Goal: Task Accomplishment & Management: Complete application form

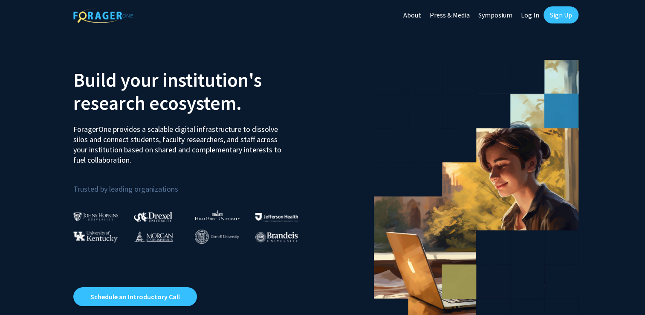
click at [568, 17] on link "Sign Up" at bounding box center [561, 14] width 35 height 17
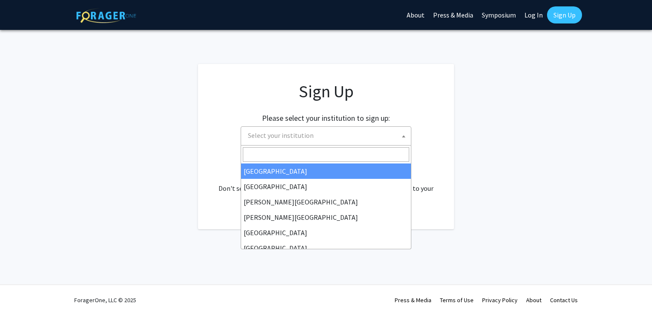
click at [340, 144] on span "Select your institution" at bounding box center [326, 135] width 171 height 19
type input "u"
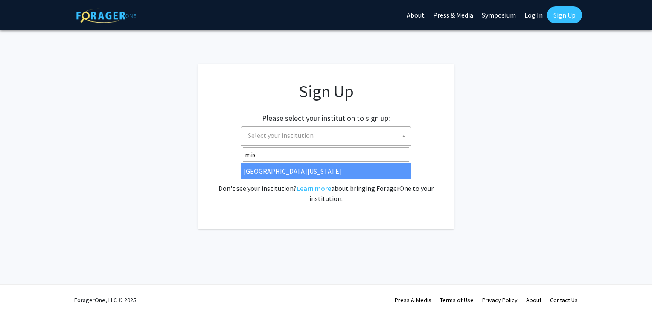
type input "miss"
select select "33"
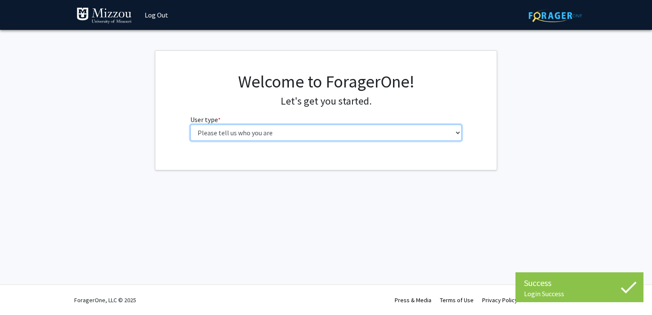
click at [324, 137] on select "Please tell us who you are Undergraduate Student Master's Student Doctoral Cand…" at bounding box center [326, 133] width 272 height 16
select select "1: undergrad"
click at [190, 125] on select "Please tell us who you are Undergraduate Student Master's Student Doctoral Cand…" at bounding box center [326, 133] width 272 height 16
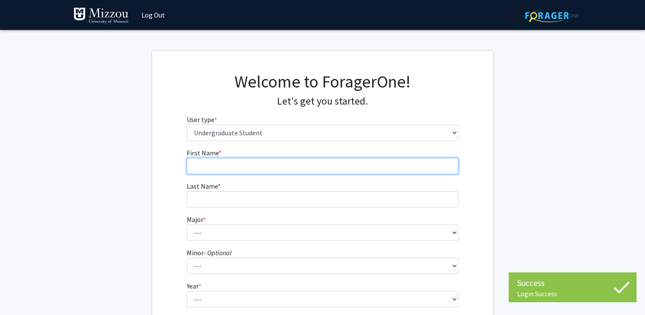
click at [304, 165] on input "First Name * required" at bounding box center [323, 166] width 272 height 16
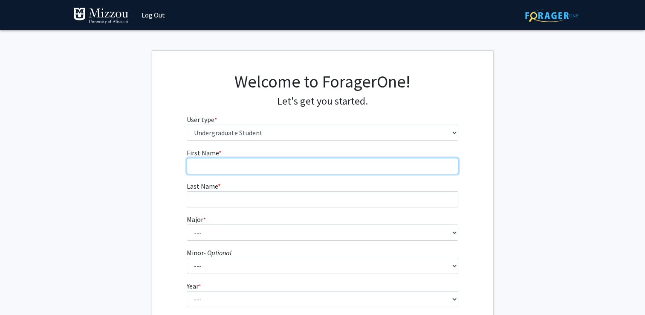
type input "Jackson"
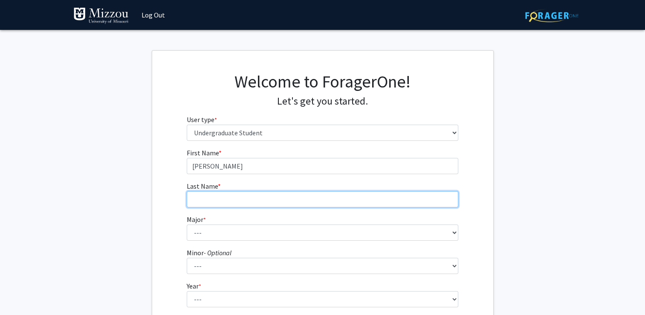
type input "Gillespie"
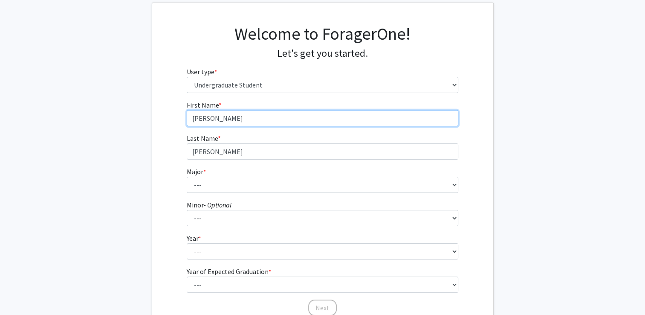
scroll to position [49, 0]
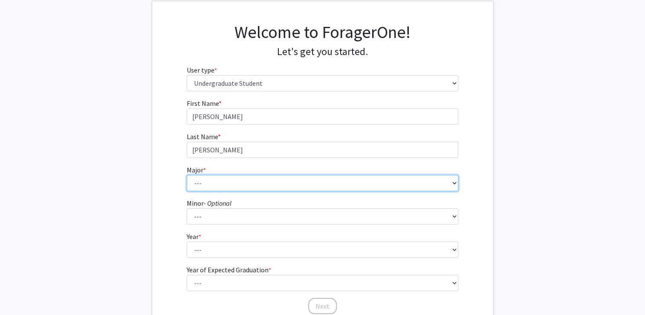
click at [240, 177] on select "--- Agribusiness Management Agricultural Education Agricultural Education: Comm…" at bounding box center [323, 183] width 272 height 16
select select "135: 2628"
click at [187, 175] on select "--- Agribusiness Management Agricultural Education Agricultural Education: Comm…" at bounding box center [323, 183] width 272 height 16
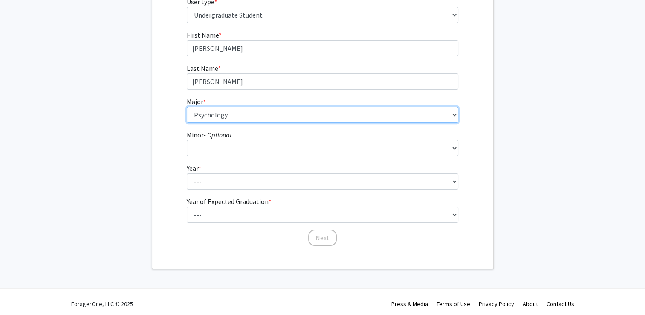
scroll to position [121, 0]
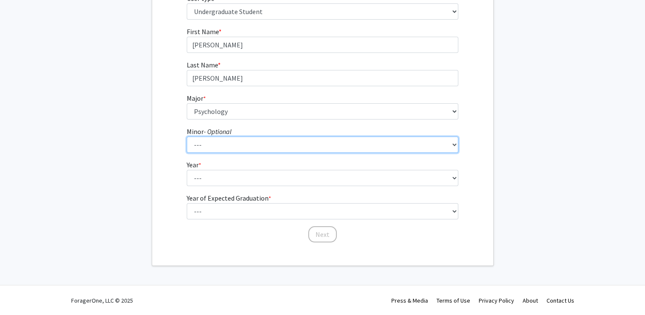
click at [229, 145] on select "--- Accountancy Aerospace Engineering Aerospace Studies Agribusiness Management…" at bounding box center [323, 145] width 272 height 16
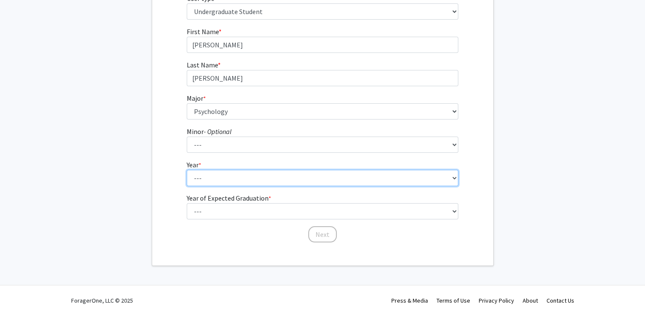
click at [222, 180] on select "--- First-year Sophomore Junior Senior Postbaccalaureate Certificate" at bounding box center [323, 178] width 272 height 16
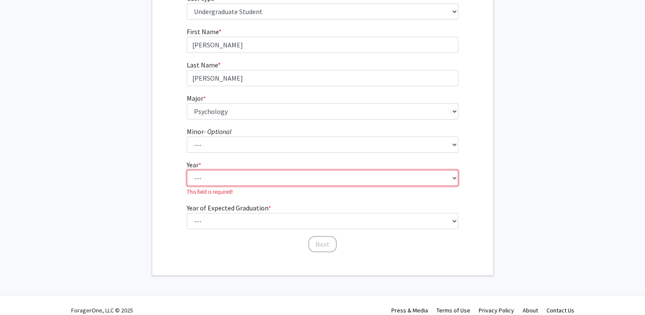
click at [241, 176] on select "--- First-year Sophomore Junior Senior Postbaccalaureate Certificate" at bounding box center [323, 178] width 272 height 16
select select "4: senior"
click at [187, 170] on select "--- First-year Sophomore Junior Senior Postbaccalaureate Certificate" at bounding box center [323, 178] width 272 height 16
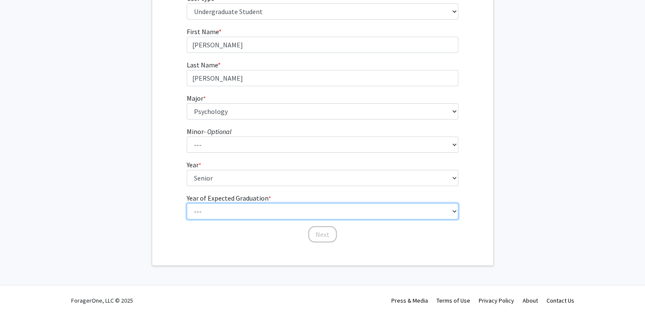
click at [227, 212] on select "--- 2025 2026 2027 2028 2029 2030 2031 2032 2033 2034" at bounding box center [323, 211] width 272 height 16
select select "3: 2027"
click at [187, 203] on select "--- 2025 2026 2027 2028 2029 2030 2031 2032 2033 2034" at bounding box center [323, 211] width 272 height 16
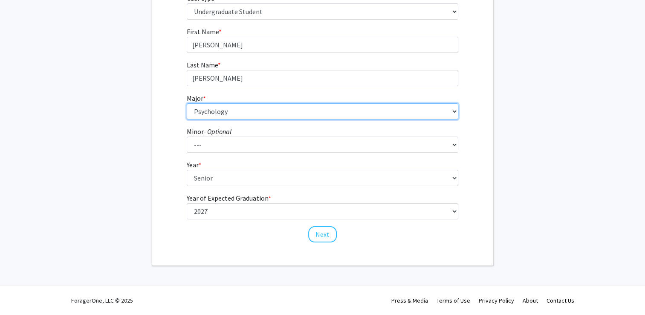
click at [271, 115] on select "--- Agribusiness Management Agricultural Education Agricultural Education: Comm…" at bounding box center [323, 111] width 272 height 16
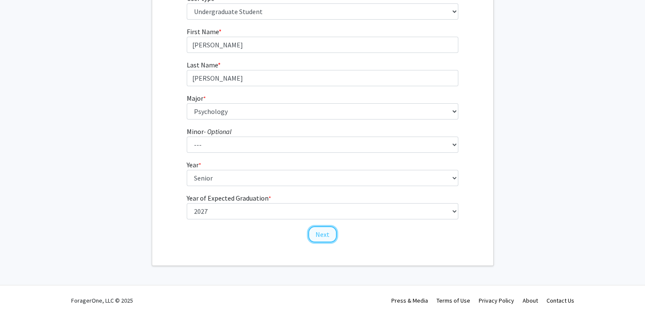
click at [321, 236] on button "Next" at bounding box center [322, 234] width 29 height 16
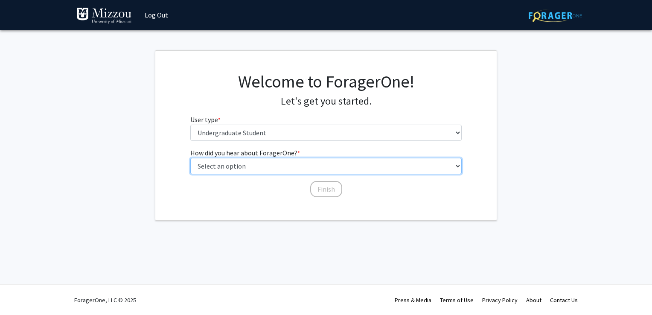
click at [324, 165] on select "Select an option Peer/student recommendation Faculty/staff recommendation Unive…" at bounding box center [326, 166] width 272 height 16
select select "2: faculty_recommendation"
click at [190, 158] on select "Select an option Peer/student recommendation Faculty/staff recommendation Unive…" at bounding box center [326, 166] width 272 height 16
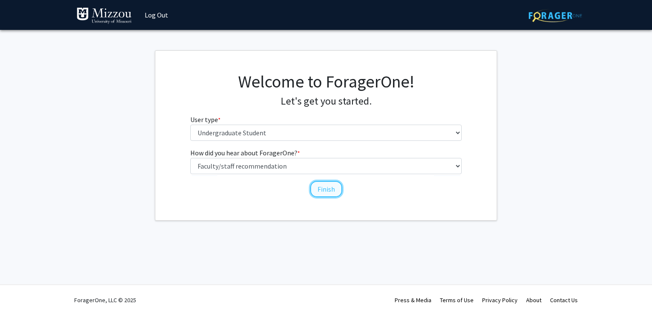
click at [331, 187] on button "Finish" at bounding box center [326, 189] width 32 height 16
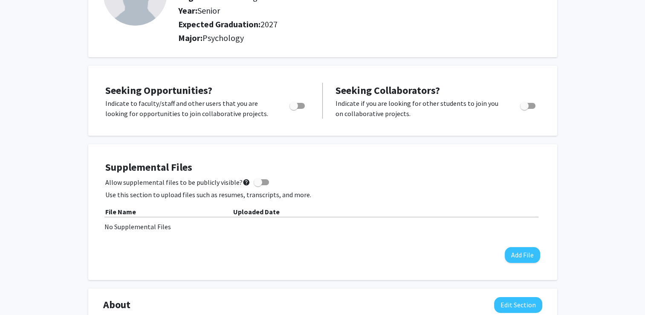
scroll to position [95, 0]
click at [302, 106] on span "Toggle" at bounding box center [297, 105] width 15 height 6
click at [294, 108] on input "Are you actively seeking opportunities?" at bounding box center [293, 108] width 0 height 0
click at [302, 106] on span "Toggle" at bounding box center [300, 105] width 9 height 9
click at [294, 108] on input "Are you actively seeking opportunities?" at bounding box center [293, 108] width 0 height 0
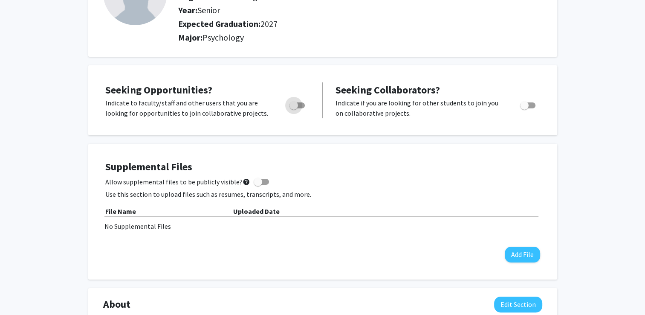
click at [302, 106] on span "Toggle" at bounding box center [297, 105] width 15 height 6
click at [294, 108] on input "Are you actively seeking opportunities?" at bounding box center [293, 108] width 0 height 0
checkbox input "true"
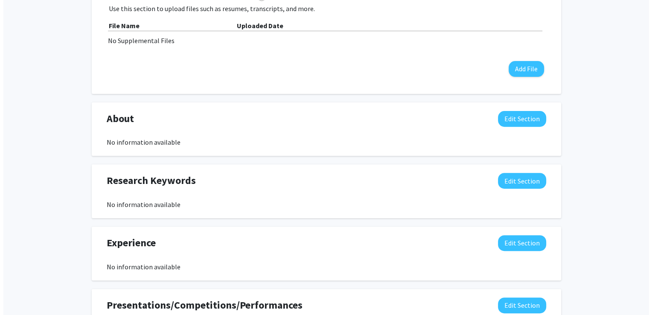
scroll to position [0, 0]
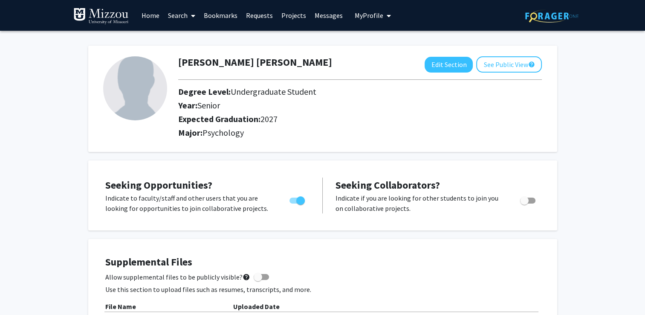
click at [291, 15] on link "Projects" at bounding box center [293, 15] width 33 height 30
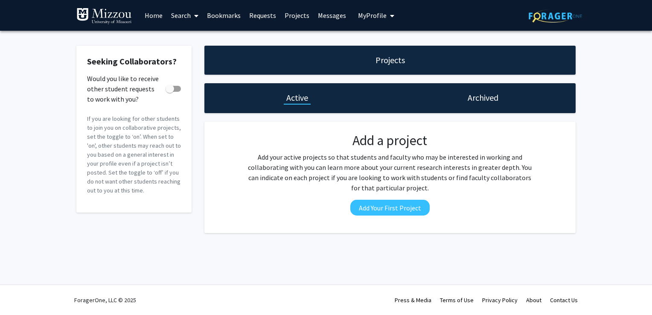
click at [187, 16] on link "Search" at bounding box center [185, 15] width 36 height 30
